Goal: Information Seeking & Learning: Find specific fact

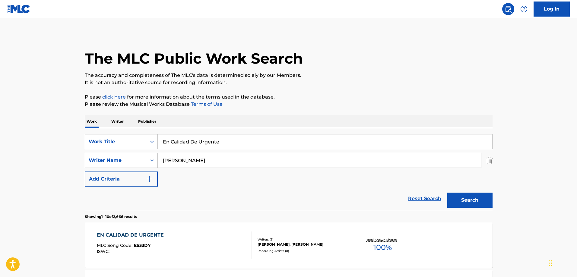
click at [209, 138] on input "En Calidad De Urgente" at bounding box center [325, 142] width 334 height 14
paste input "Aferrafter"
type input "Aferrafter"
click at [300, 104] on p "Please review the Musical Works Database Terms of Use" at bounding box center [289, 104] width 408 height 7
click at [226, 158] on input "[PERSON_NAME]" at bounding box center [319, 160] width 323 height 14
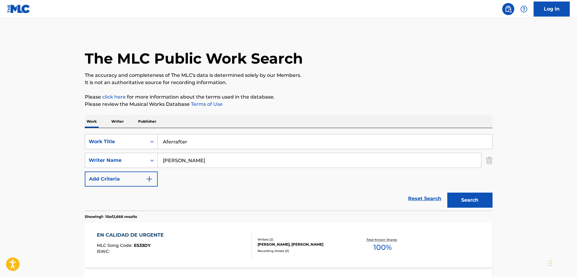
paste input "[PERSON_NAME]"
type input "[PERSON_NAME]"
click at [480, 200] on button "Search" at bounding box center [469, 200] width 45 height 15
click at [173, 245] on div "AFERRAFTER MLC Song Code : AY9J6H ISWC :" at bounding box center [174, 245] width 155 height 27
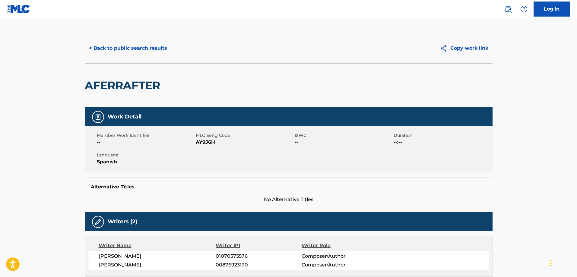
click at [212, 147] on div "Member Work Identifier -- MLC Song Code AY9J6H ISWC -- Duration --:-- Language …" at bounding box center [289, 148] width 408 height 45
click at [210, 144] on span "AY9J6H" at bounding box center [244, 142] width 97 height 7
copy span "AY9J6H"
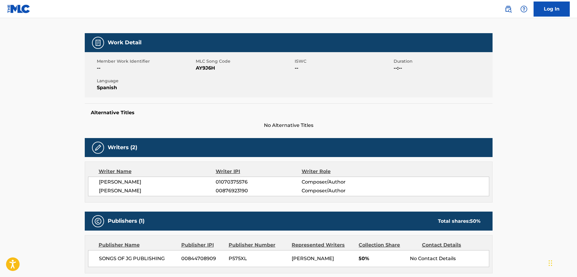
scroll to position [30, 0]
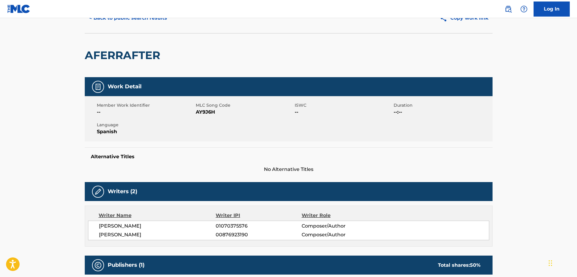
click at [138, 23] on button "< Back to public search results" at bounding box center [128, 18] width 87 height 15
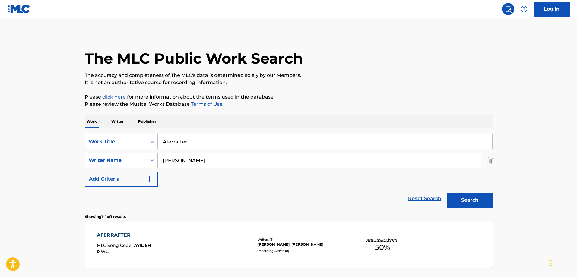
drag, startPoint x: 220, startPoint y: 145, endPoint x: 226, endPoint y: 142, distance: 5.8
click at [220, 145] on input "Aferrafter" at bounding box center [325, 142] width 334 height 14
paste input "El Papas Fries"
type input "El Papas Fries"
click at [214, 175] on div "SearchWithCriteriafae420a8-e9b3-4543-9480-c980fa857cd5 Work Title El Papas Frie…" at bounding box center [289, 160] width 408 height 52
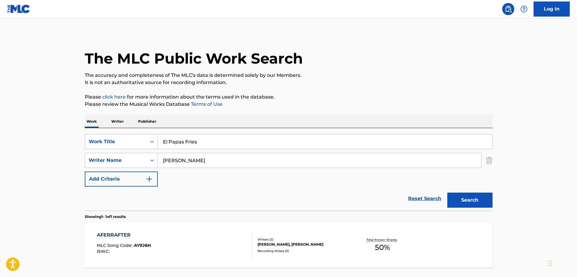
click at [209, 163] on input "[PERSON_NAME]" at bounding box center [319, 160] width 323 height 14
paste input "[PERSON_NAME]"
type input "[PERSON_NAME]"
click at [478, 196] on button "Search" at bounding box center [469, 200] width 45 height 15
click at [168, 243] on div "EL PAPAS FRIES MLC Song Code : ES4APW ISWC :" at bounding box center [174, 245] width 155 height 27
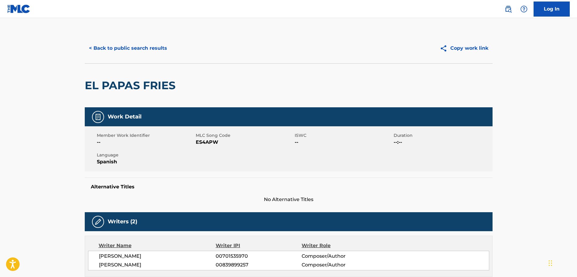
scroll to position [30, 0]
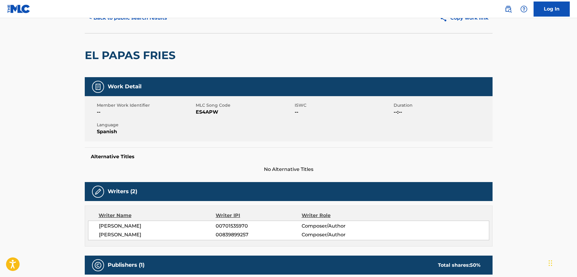
click at [201, 112] on span "ES4APW" at bounding box center [244, 112] width 97 height 7
copy span "ES4APW"
click at [201, 112] on span "ES4APW" at bounding box center [244, 112] width 97 height 7
